Goal: Find specific page/section: Find specific page/section

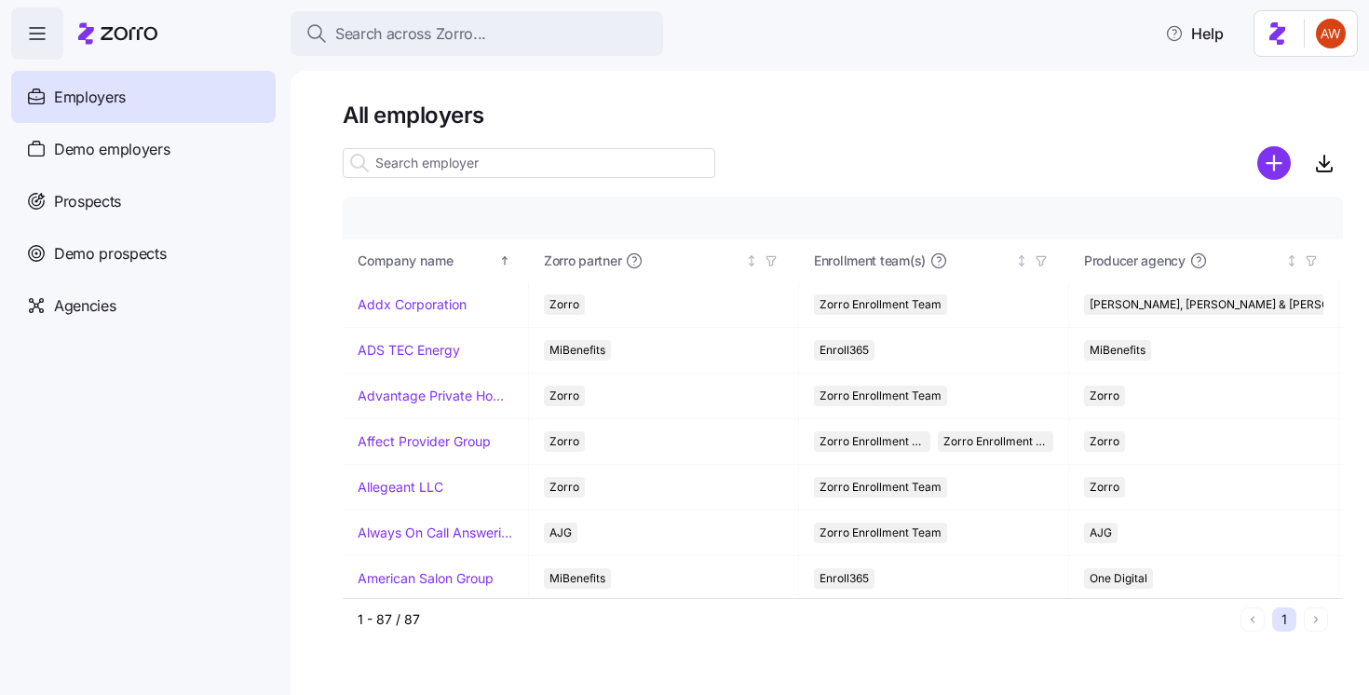
click at [435, 163] on input at bounding box center [529, 163] width 373 height 30
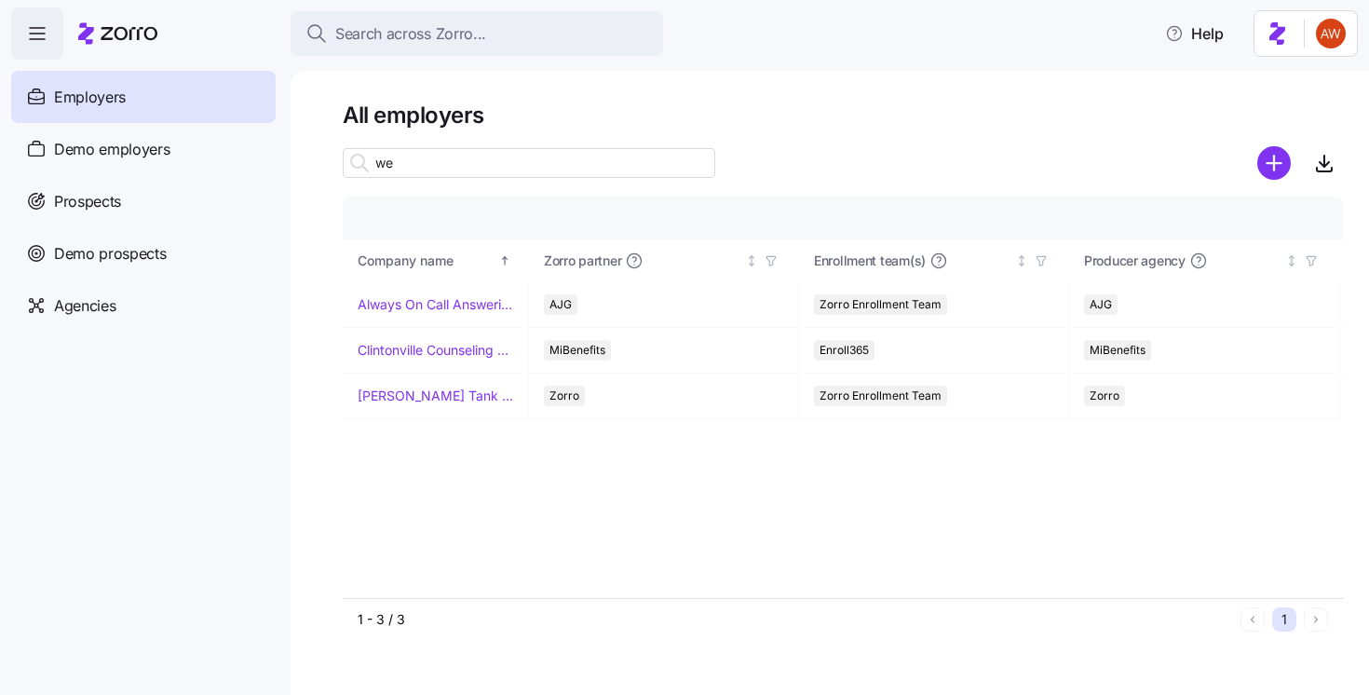
type input "w"
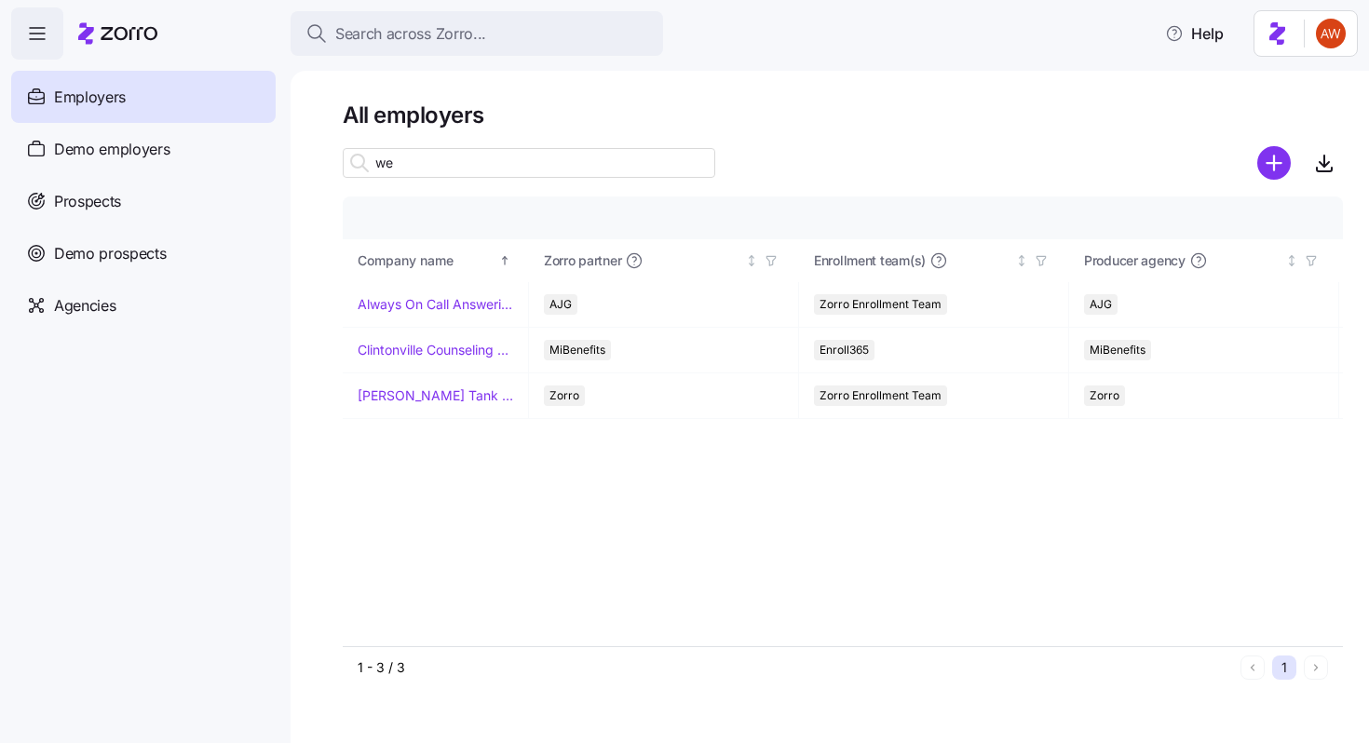
type input "w"
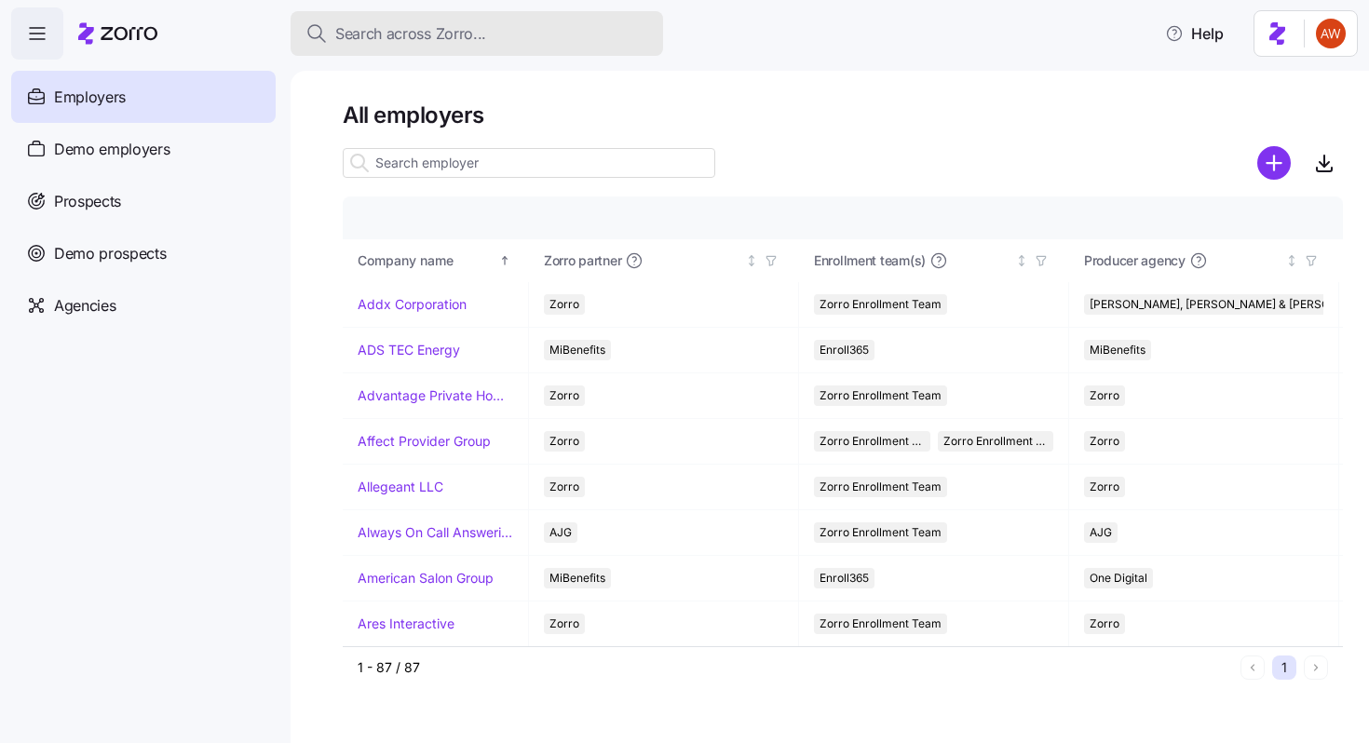
click at [603, 26] on div "Search across Zorro..." at bounding box center [477, 33] width 343 height 23
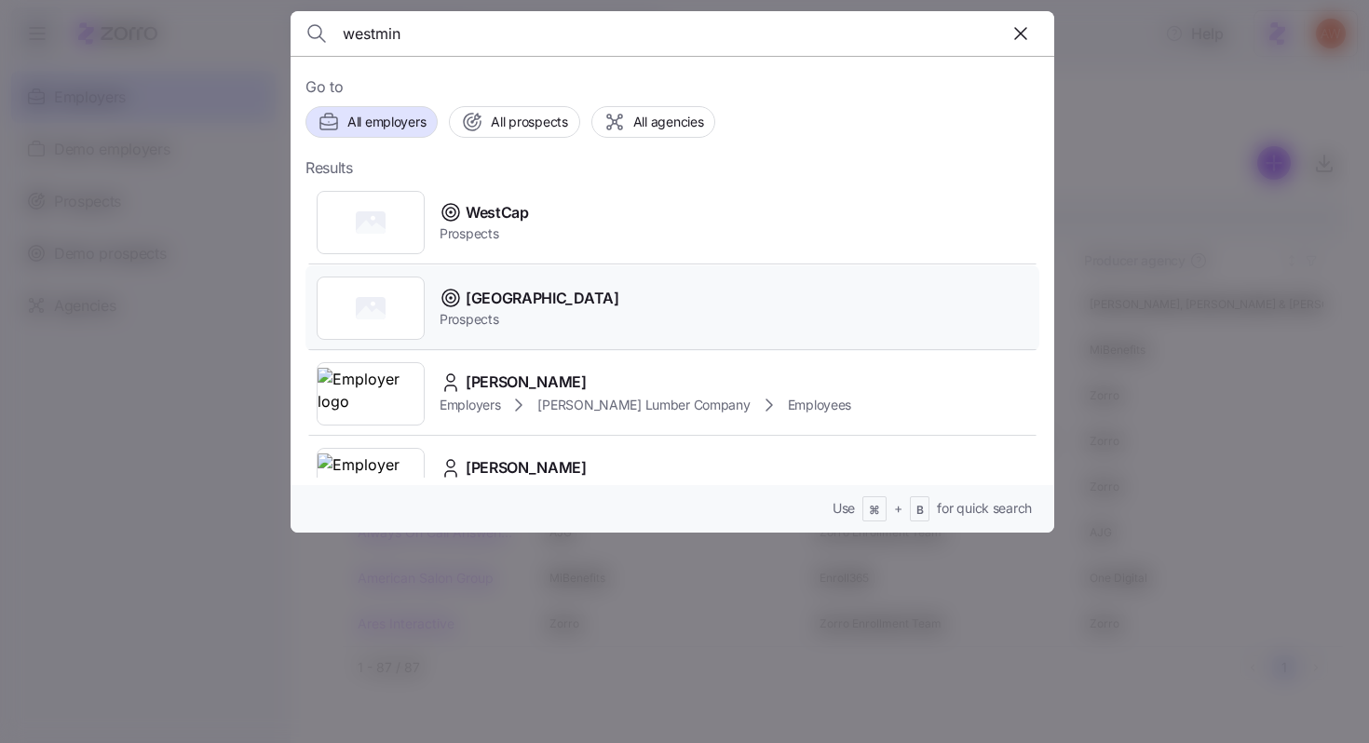
type input "westmin"
click at [551, 310] on span "Prospects" at bounding box center [530, 319] width 180 height 19
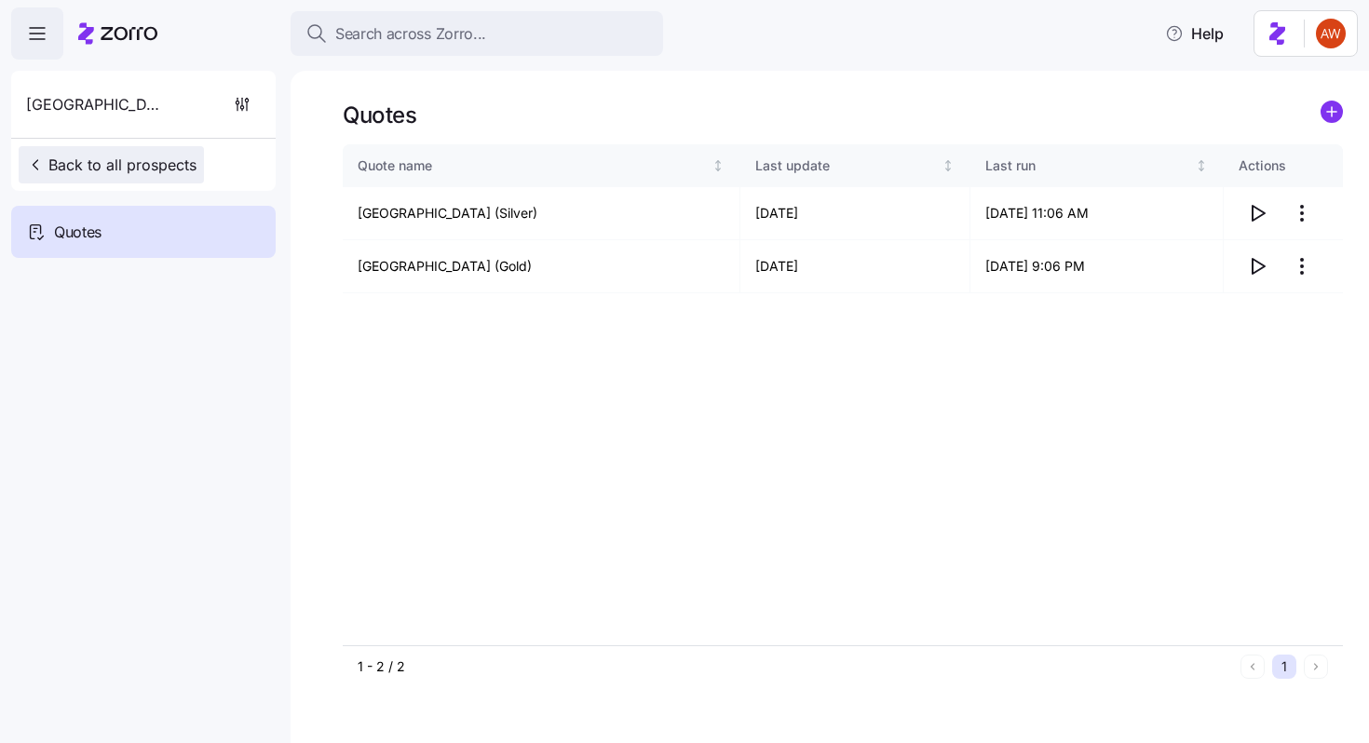
click at [118, 163] on span "Back to all prospects" at bounding box center [111, 165] width 170 height 22
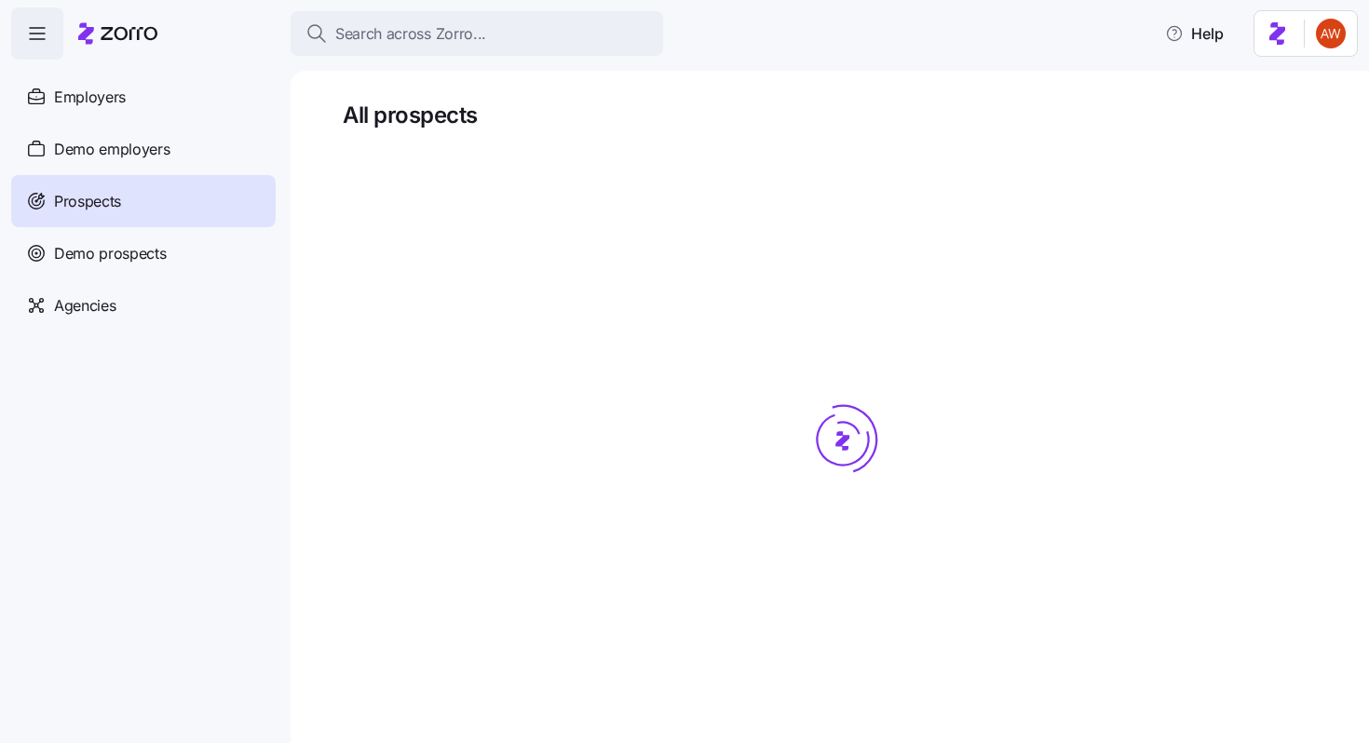
click at [183, 89] on div "Employers" at bounding box center [143, 97] width 265 height 52
